Goal: Obtain resource: Obtain resource

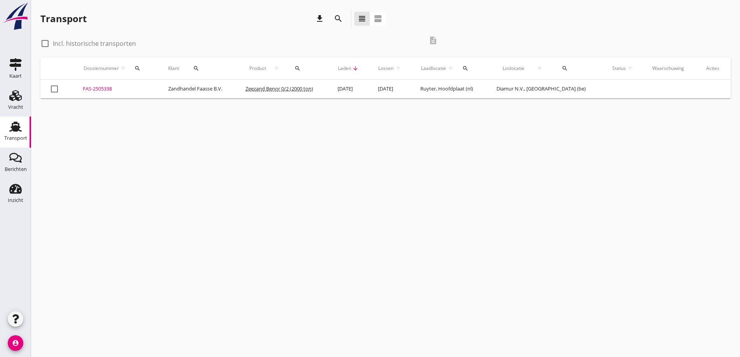
click at [208, 88] on td "Zandhandel Faasse B.V." at bounding box center [197, 89] width 77 height 19
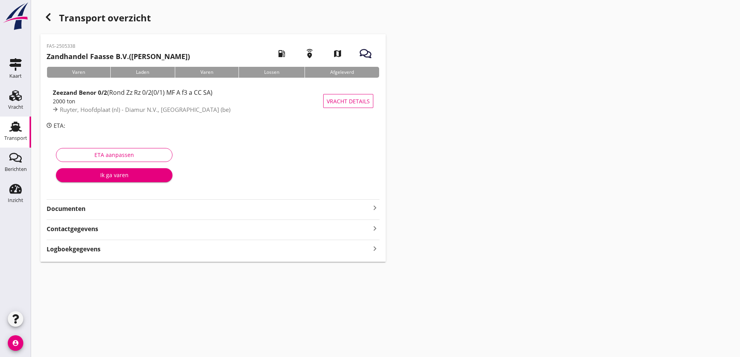
click at [65, 210] on strong "Documenten" at bounding box center [209, 208] width 324 height 9
click at [207, 230] on div "Voeg bestand toe" at bounding box center [213, 231] width 41 height 8
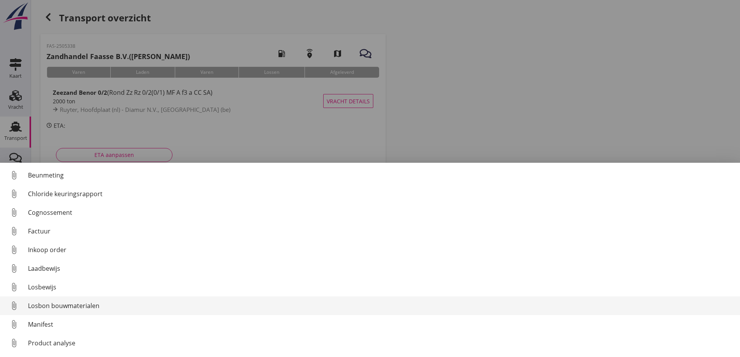
click at [51, 307] on div "Losbon bouwmaterialen" at bounding box center [381, 305] width 706 height 9
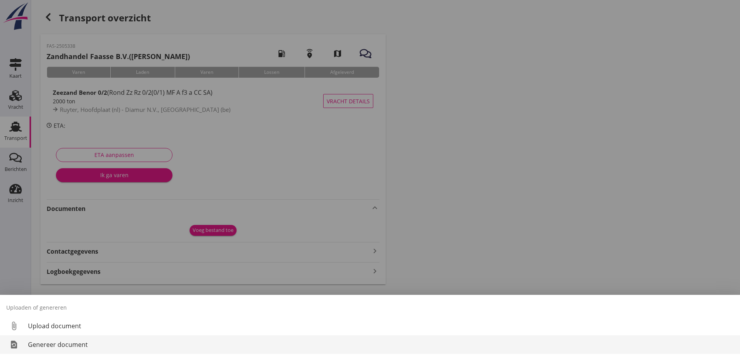
click at [68, 343] on div "Genereer document" at bounding box center [381, 344] width 706 height 9
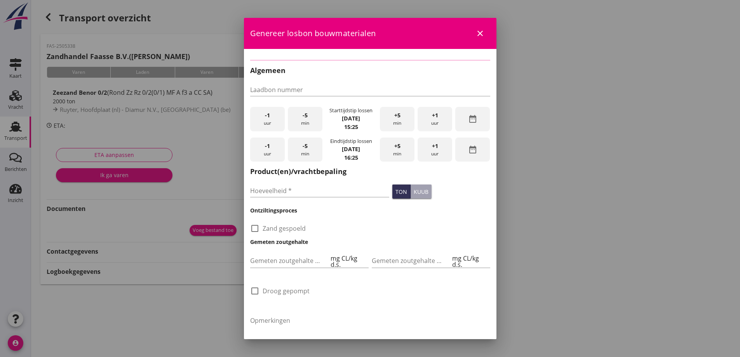
checkbox input "true"
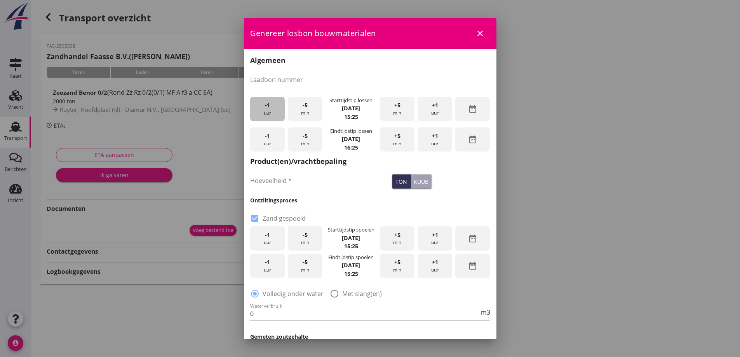
click at [270, 113] on div "-1 uur" at bounding box center [267, 109] width 35 height 24
click at [274, 111] on div "-1 uur" at bounding box center [267, 109] width 35 height 24
click at [302, 110] on div "-5 min" at bounding box center [305, 109] width 35 height 24
click at [304, 112] on div "-5 min" at bounding box center [305, 109] width 35 height 24
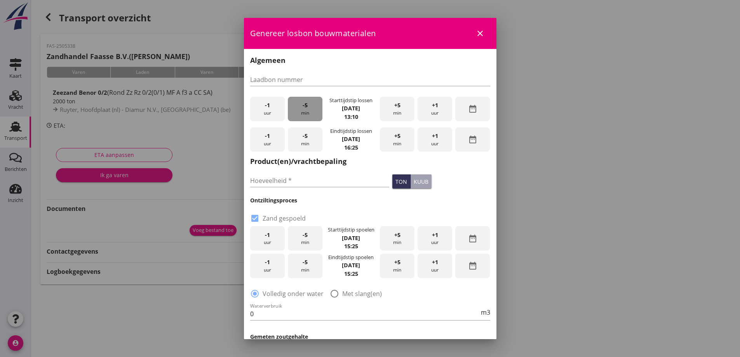
click at [304, 112] on div "-5 min" at bounding box center [305, 109] width 35 height 24
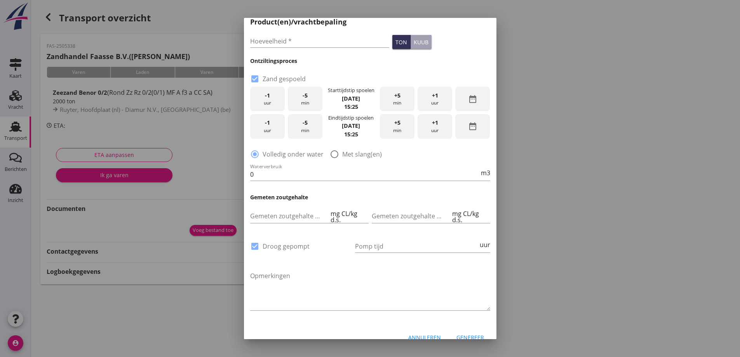
scroll to position [151, 0]
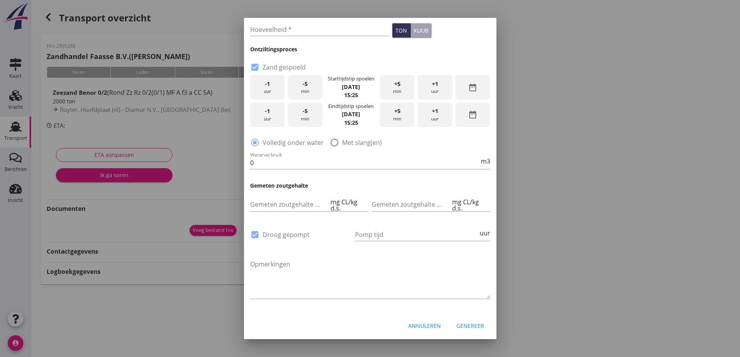
click at [414, 322] on div "Annuleren" at bounding box center [424, 326] width 33 height 8
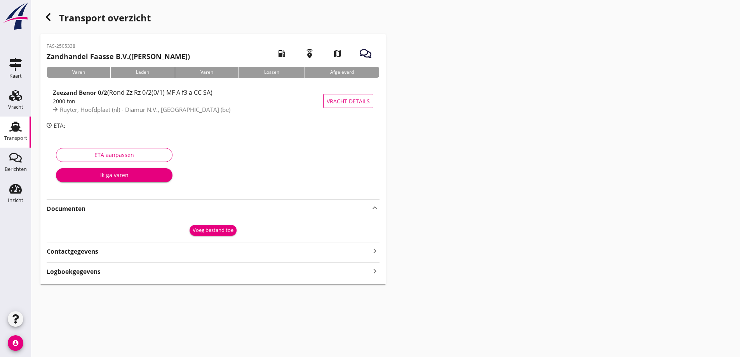
drag, startPoint x: 195, startPoint y: 40, endPoint x: 154, endPoint y: 75, distance: 53.8
click at [184, 55] on div "Transport overzicht FAS-2505338 Zandhandel Faasse B.V. ([PERSON_NAME]) local_ga…" at bounding box center [212, 146] width 345 height 275
drag, startPoint x: 71, startPoint y: 192, endPoint x: 204, endPoint y: 339, distance: 198.6
click at [183, 304] on div "cancel You are impersonating another user. Transport overzicht FAS-2505338 Zand…" at bounding box center [385, 178] width 709 height 357
click at [561, 143] on div "Transport overzicht FAS-2505338 Zandhandel Faasse B.V. ([PERSON_NAME]) local_ga…" at bounding box center [385, 147] width 709 height 294
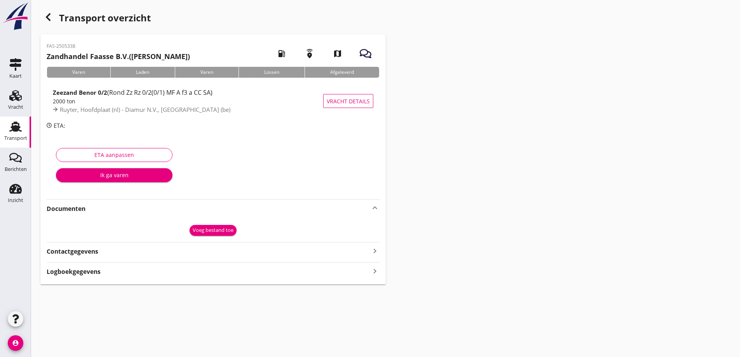
drag, startPoint x: 546, startPoint y: 150, endPoint x: 532, endPoint y: 153, distance: 14.9
click at [546, 150] on div "Transport overzicht FAS-2505338 Zandhandel Faasse B.V. ([PERSON_NAME]) local_ga…" at bounding box center [385, 147] width 709 height 294
